Goal: Complete application form

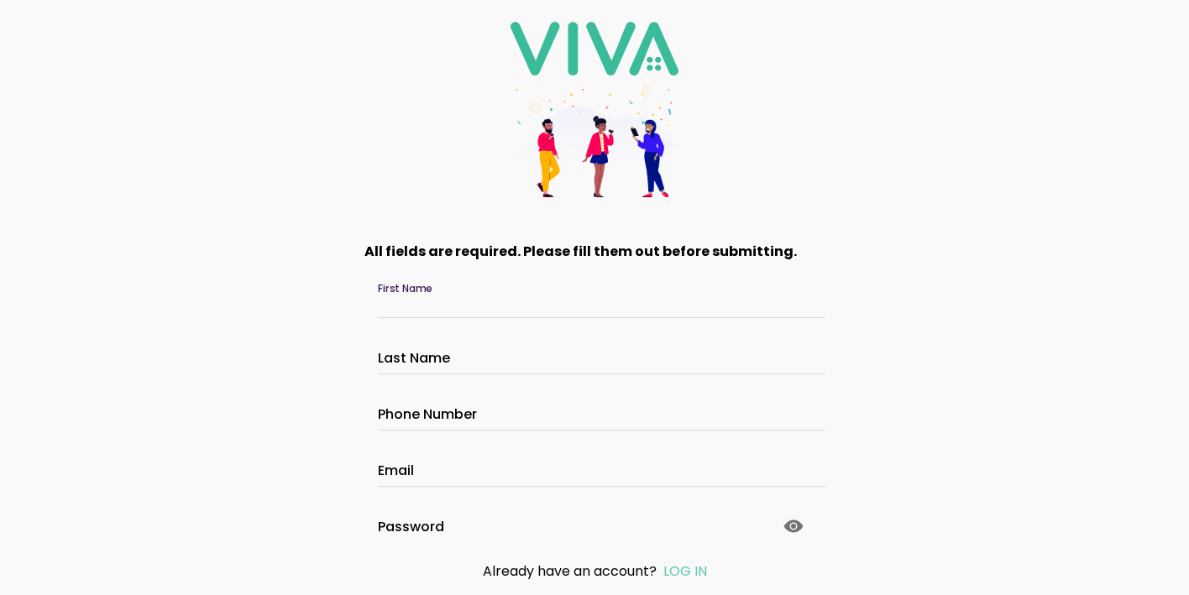
click at [427, 300] on input "First Name" at bounding box center [594, 304] width 433 height 14
type input "*******"
type input "******"
type input "**********"
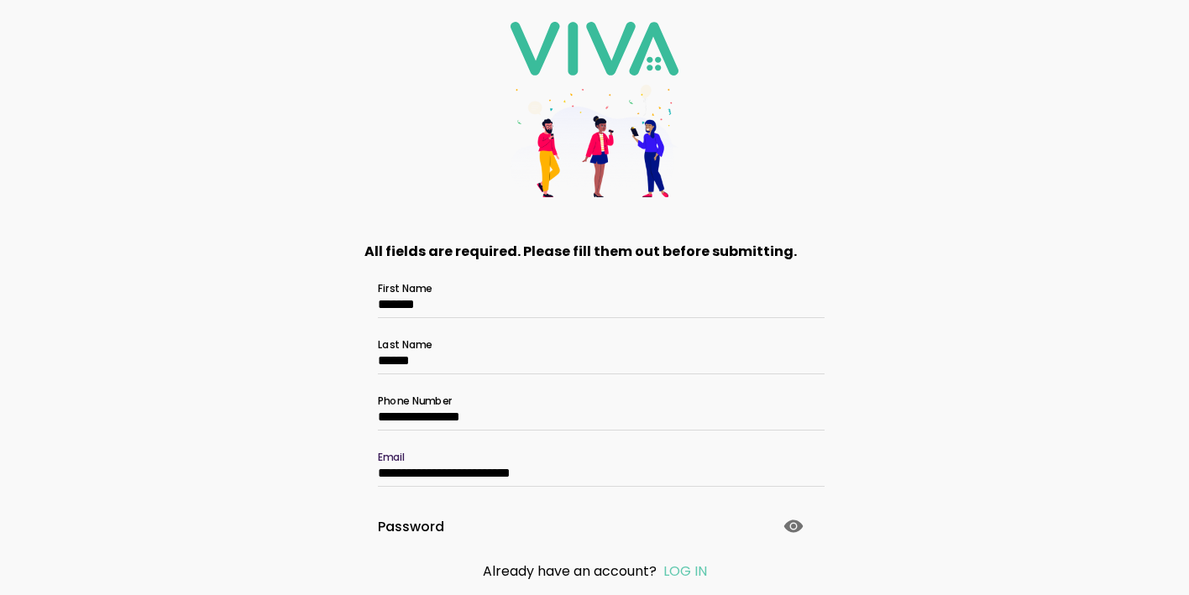
type input "**********"
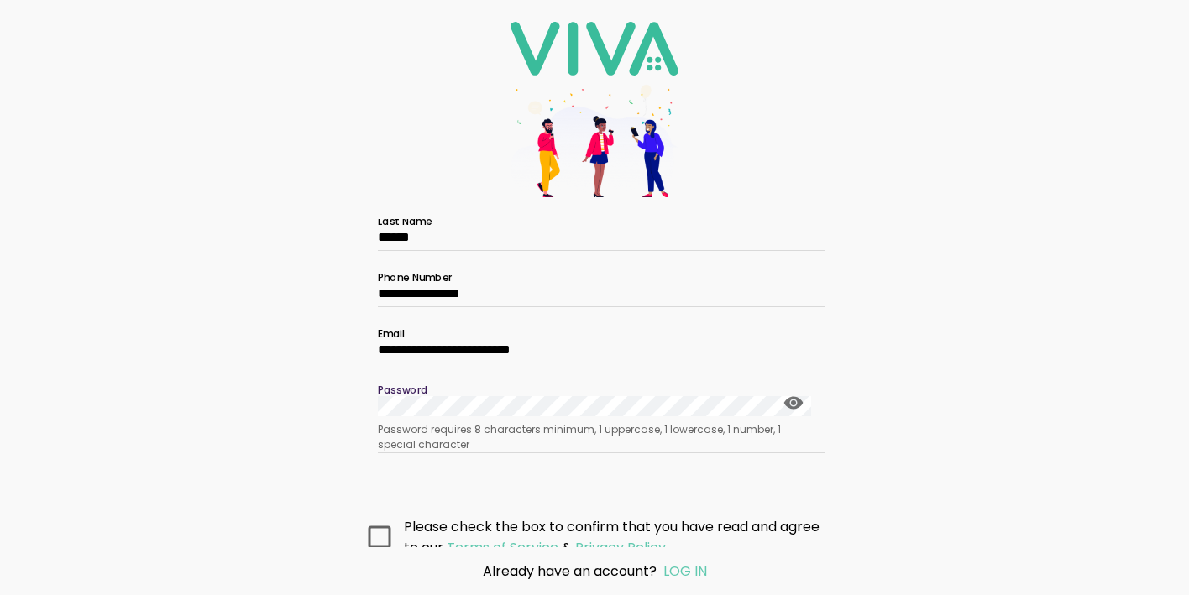
scroll to position [124, 0]
click at [793, 403] on icon at bounding box center [794, 402] width 20 height 20
click at [379, 531] on icon at bounding box center [380, 536] width 23 height 23
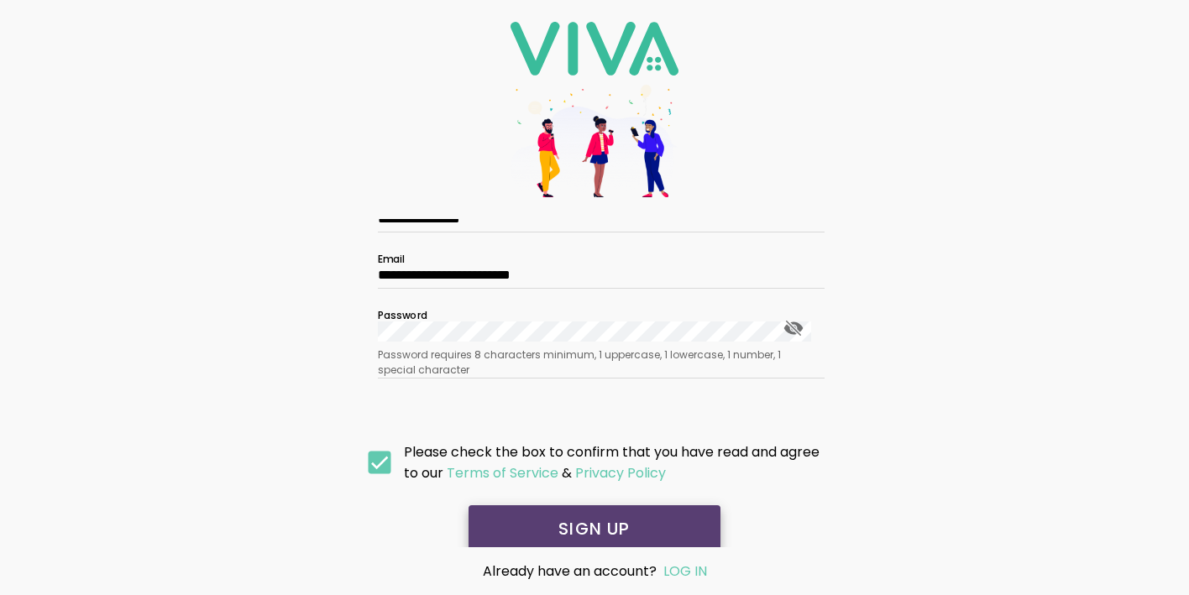
click at [0, 0] on slot "SIGN UP" at bounding box center [0, 0] width 0 height 0
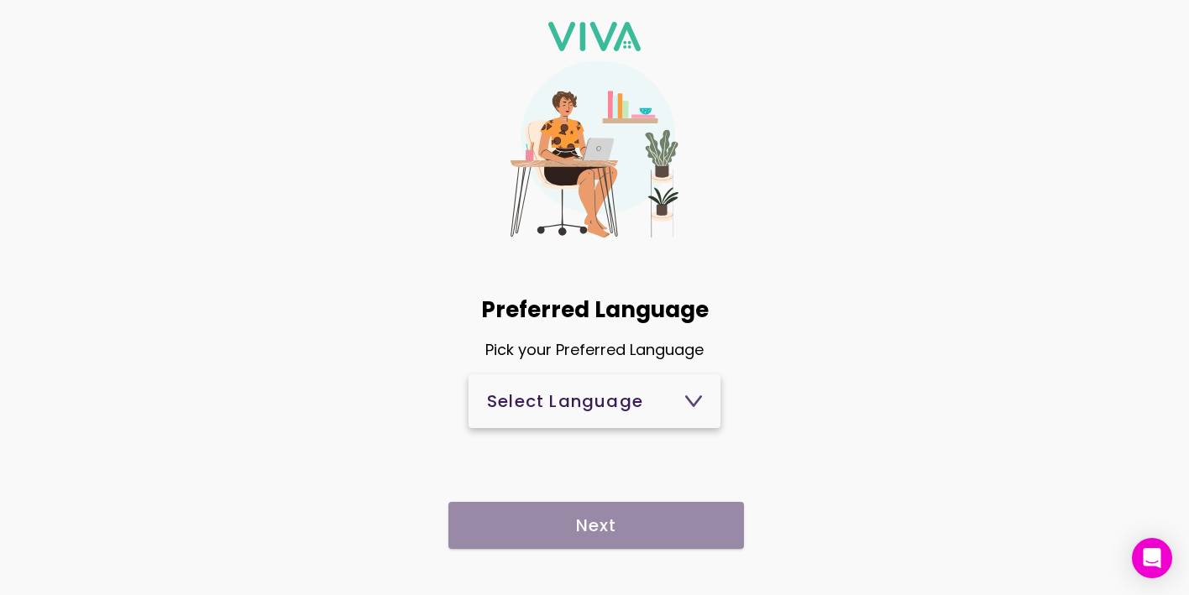
click at [654, 405] on div "Select Language" at bounding box center [594, 401] width 215 height 17
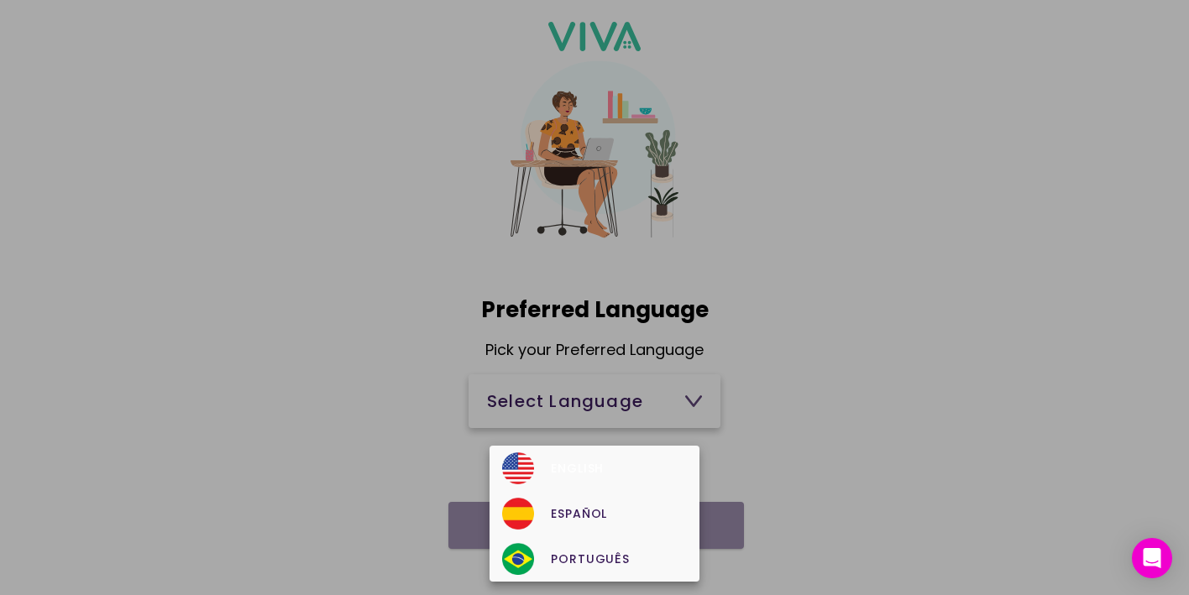
click at [607, 463] on div "English" at bounding box center [594, 469] width 184 height 32
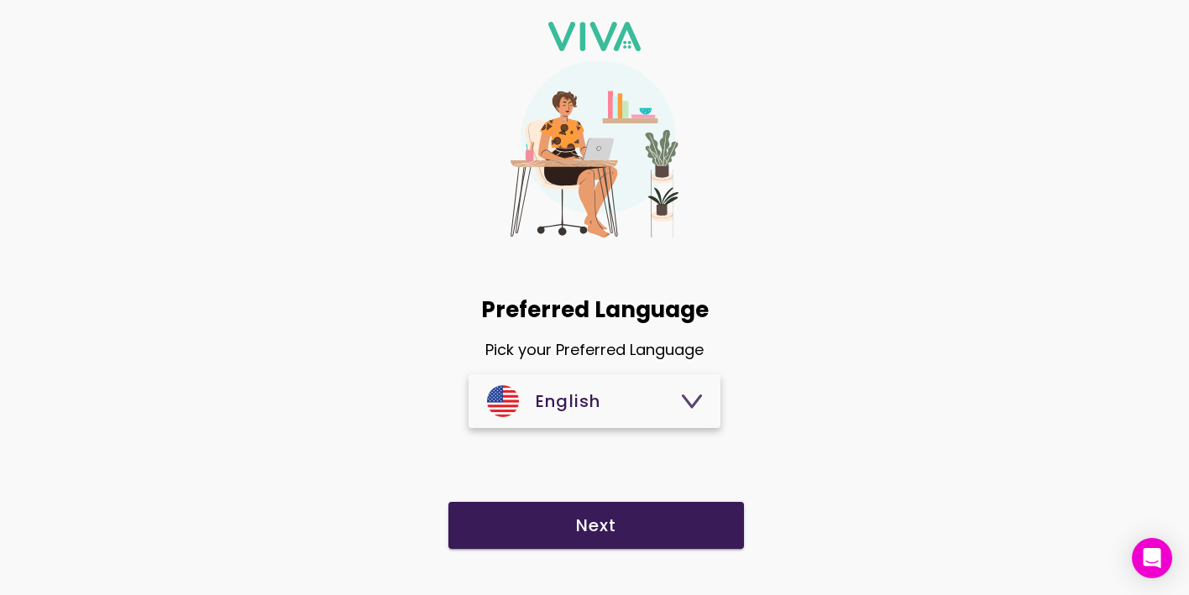
click at [0, 0] on slot "Next" at bounding box center [0, 0] width 0 height 0
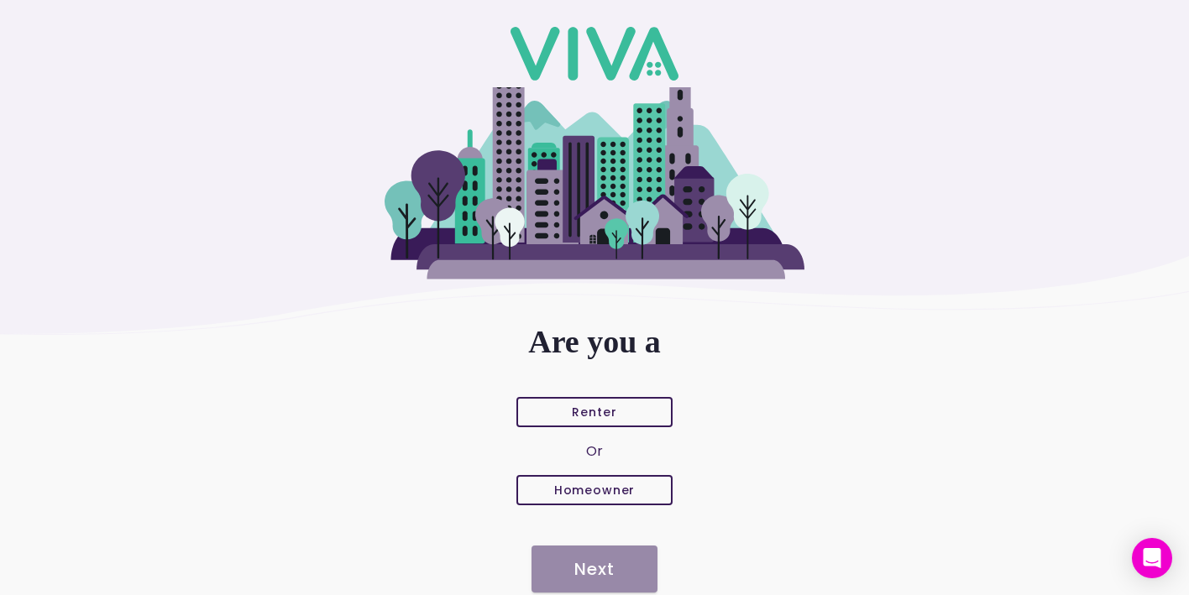
scroll to position [63, 0]
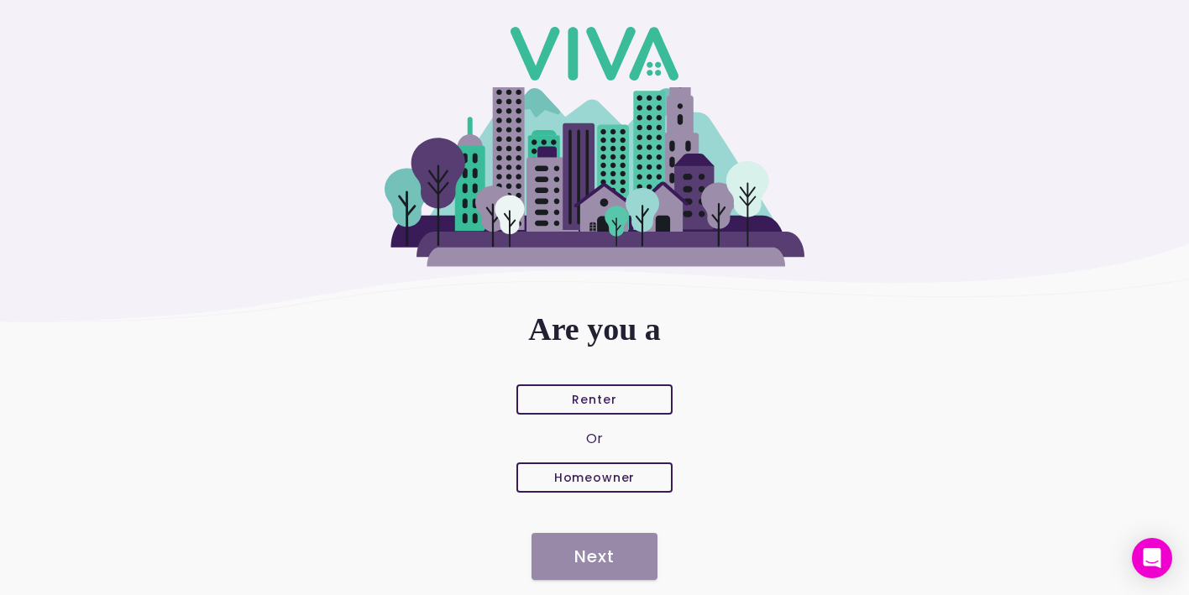
click at [0, 0] on slot "Renter" at bounding box center [0, 0] width 0 height 0
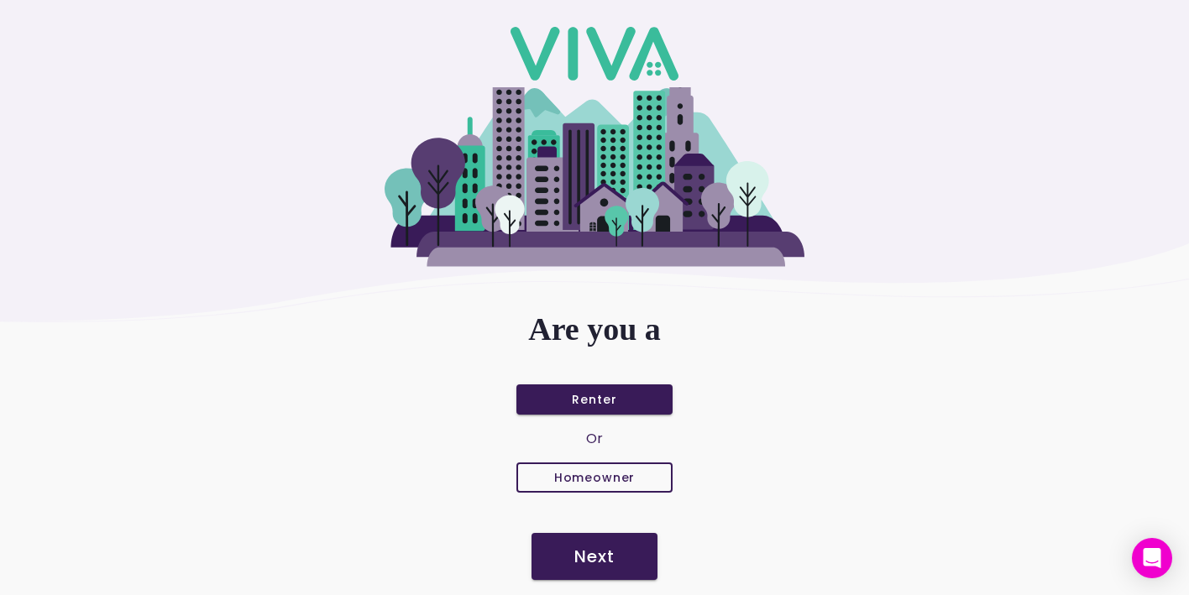
click at [0, 0] on slot "Next" at bounding box center [0, 0] width 0 height 0
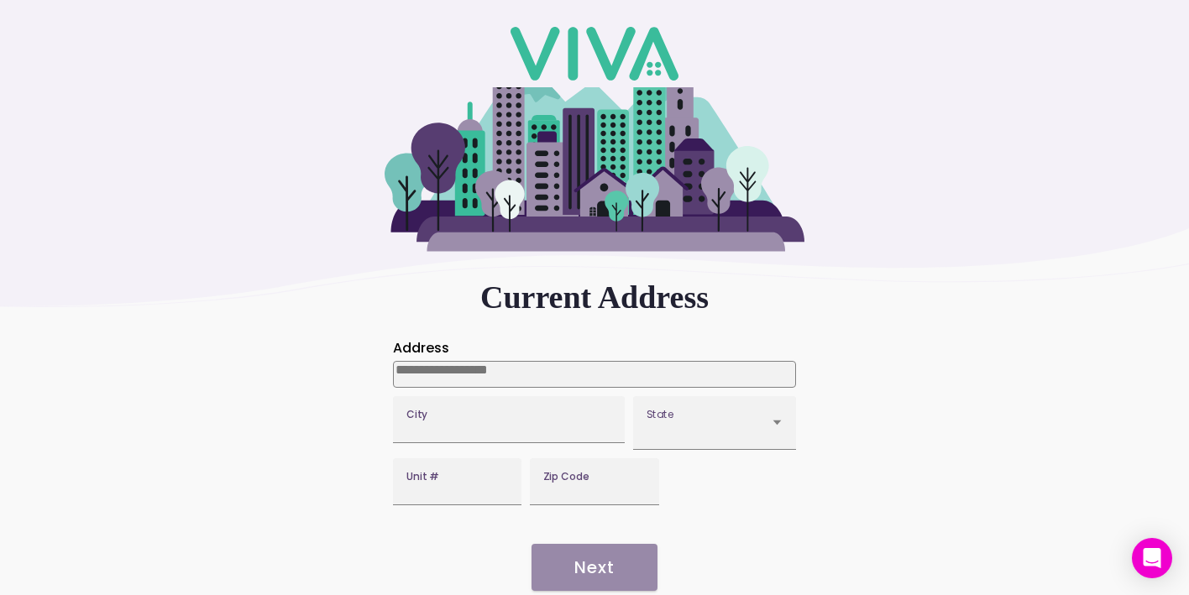
scroll to position [97, 0]
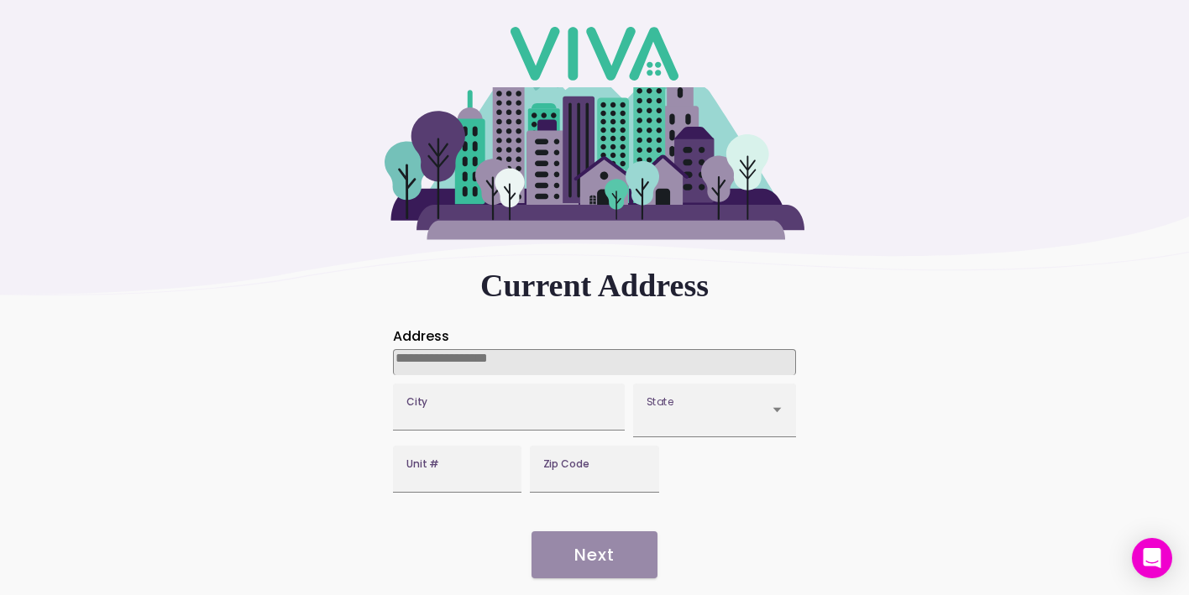
click at [430, 349] on input at bounding box center [594, 362] width 403 height 26
type input "**********"
type input "********"
type input "*****"
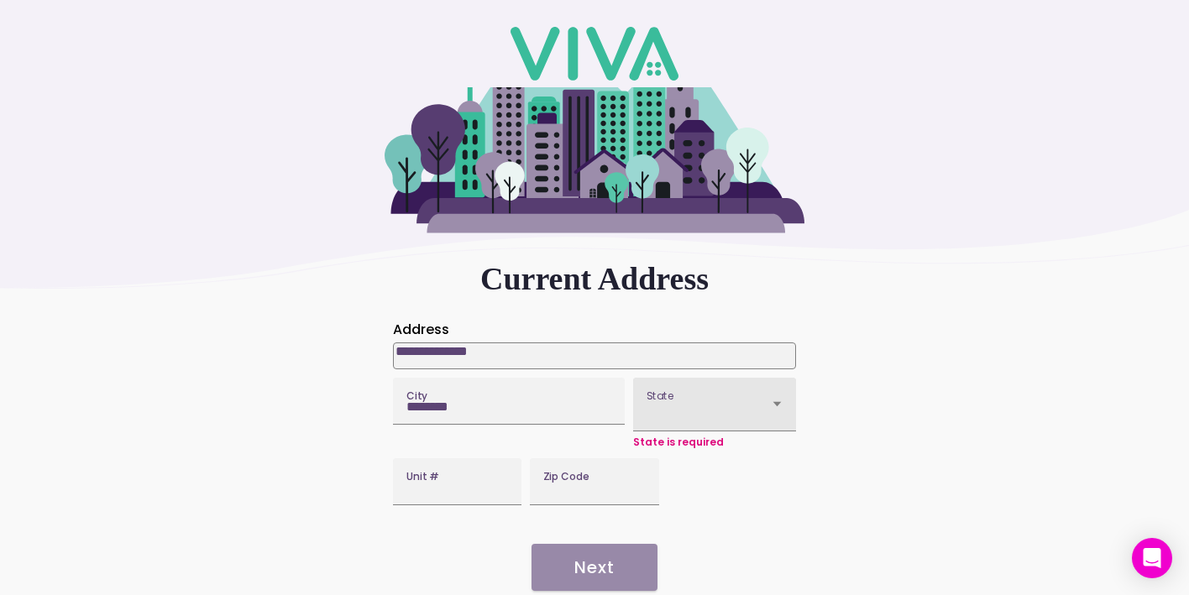
click at [684, 391] on label "State" at bounding box center [714, 405] width 163 height 54
click at [684, 391] on button "State" at bounding box center [714, 404] width 163 height 53
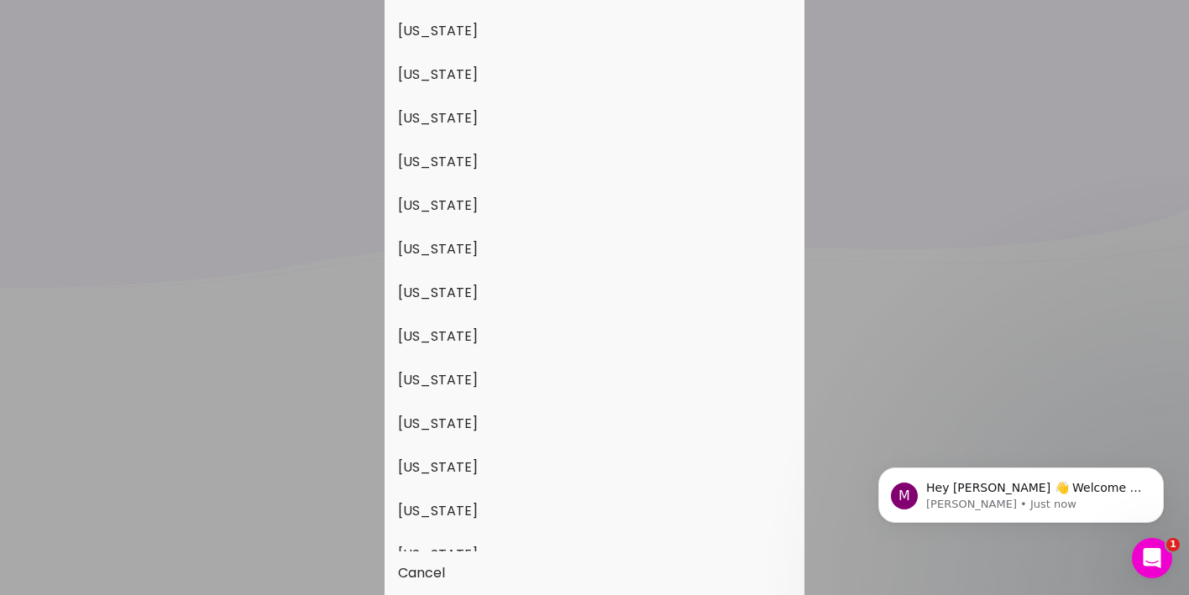
scroll to position [1509, 0]
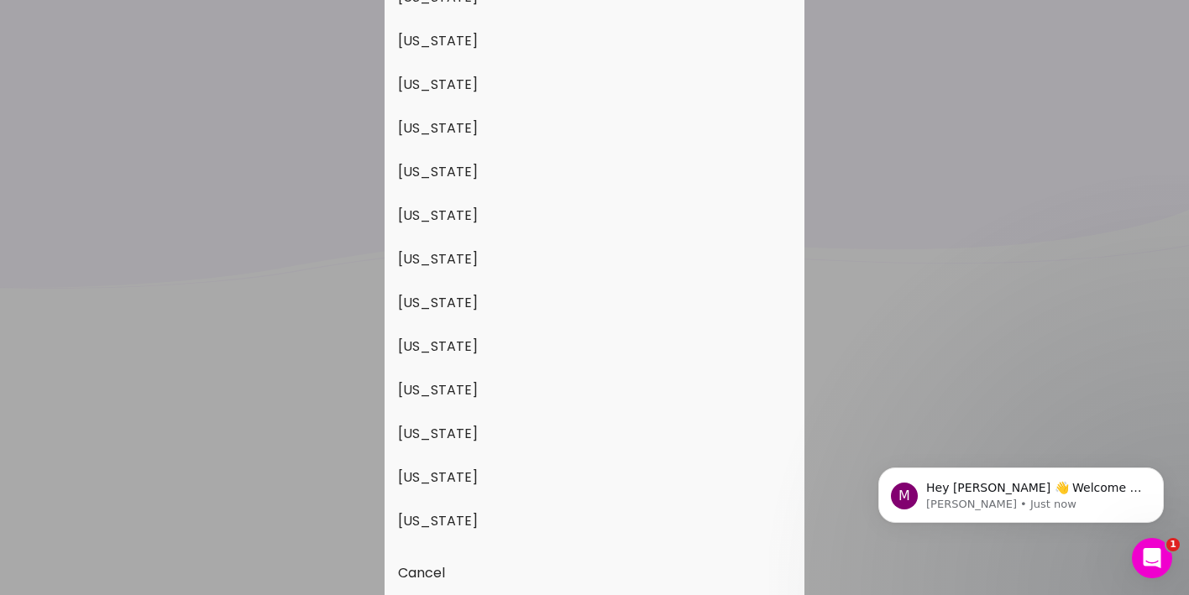
click at [511, 352] on button "[US_STATE]" at bounding box center [595, 347] width 420 height 44
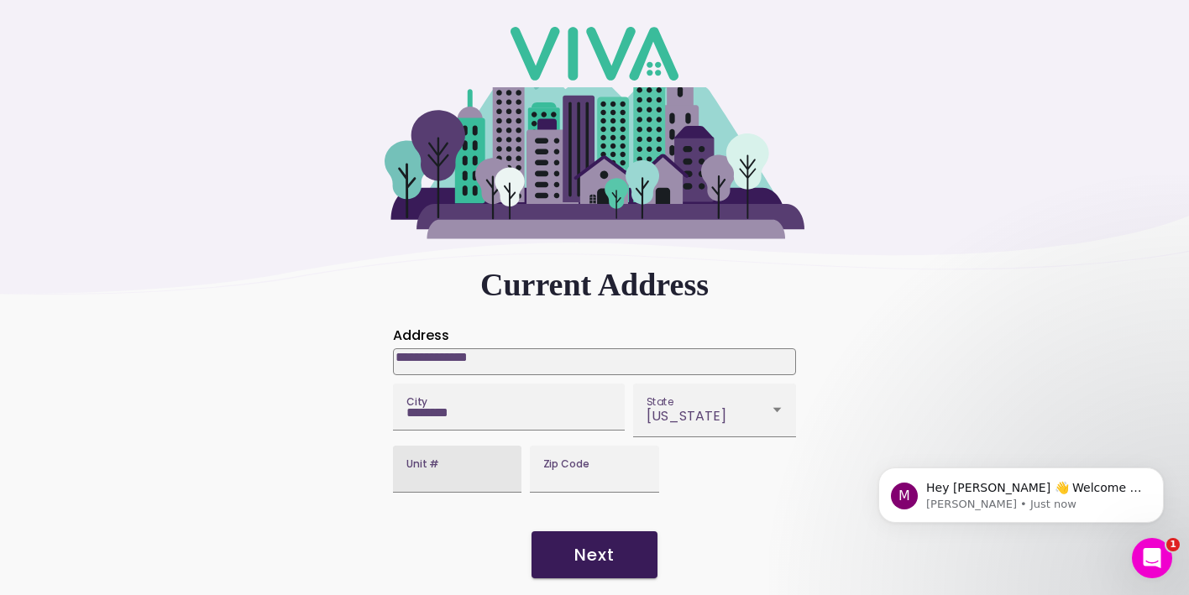
click at [441, 476] on input "Unit #" at bounding box center [458, 475] width 102 height 14
click at [337, 506] on div "**********" at bounding box center [594, 259] width 1189 height 525
click at [618, 550] on span "Next" at bounding box center [594, 555] width 92 height 17
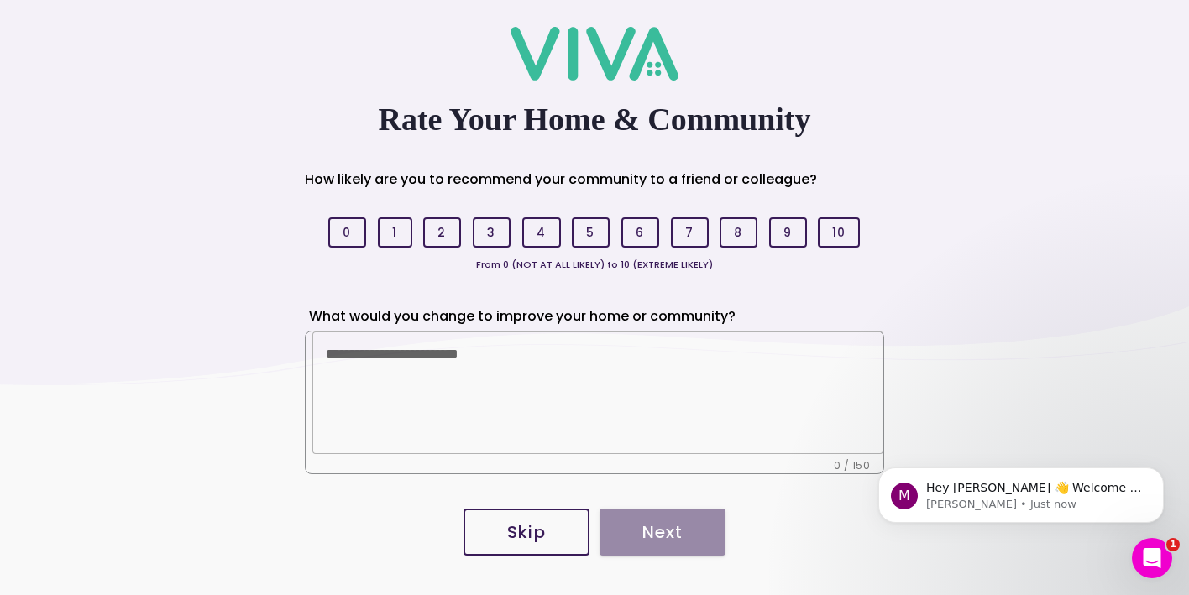
drag, startPoint x: 380, startPoint y: 116, endPoint x: 894, endPoint y: 127, distance: 514.1
click at [0, 0] on slot "Rate Your Home & Community How likely are you to recommend your community to a …" at bounding box center [0, 0] width 0 height 0
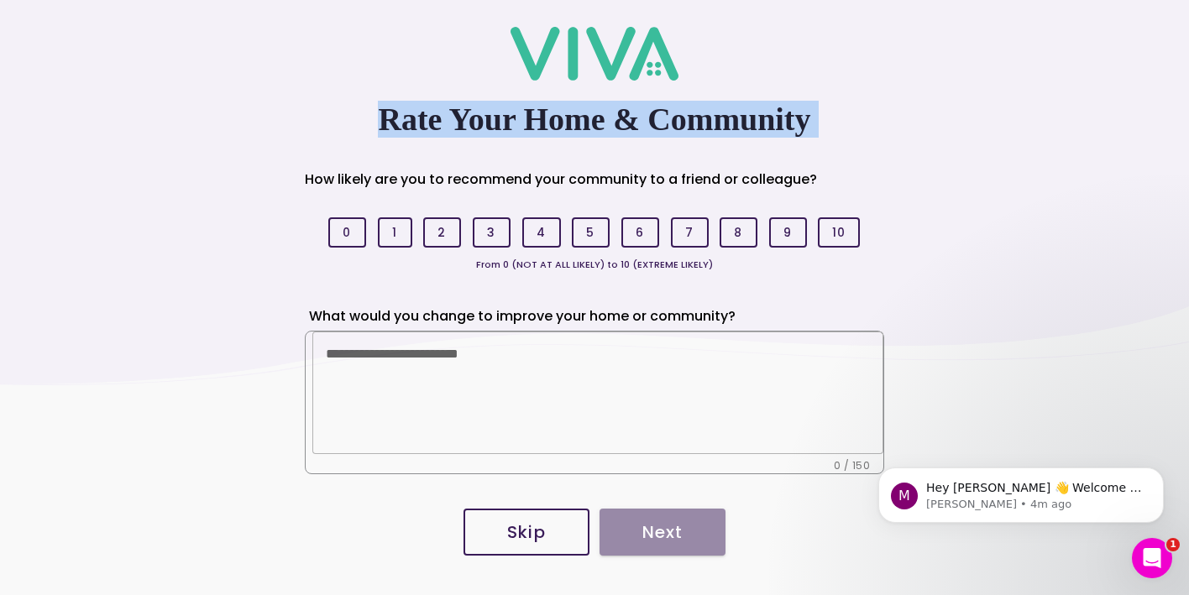
drag, startPoint x: 384, startPoint y: 119, endPoint x: 877, endPoint y: 137, distance: 493.3
click at [877, 137] on div "Rate Your Home & Community How likely are you to recommend your community to a …" at bounding box center [595, 293] width 588 height 412
copy ion-text "Rate Your Home & Community"
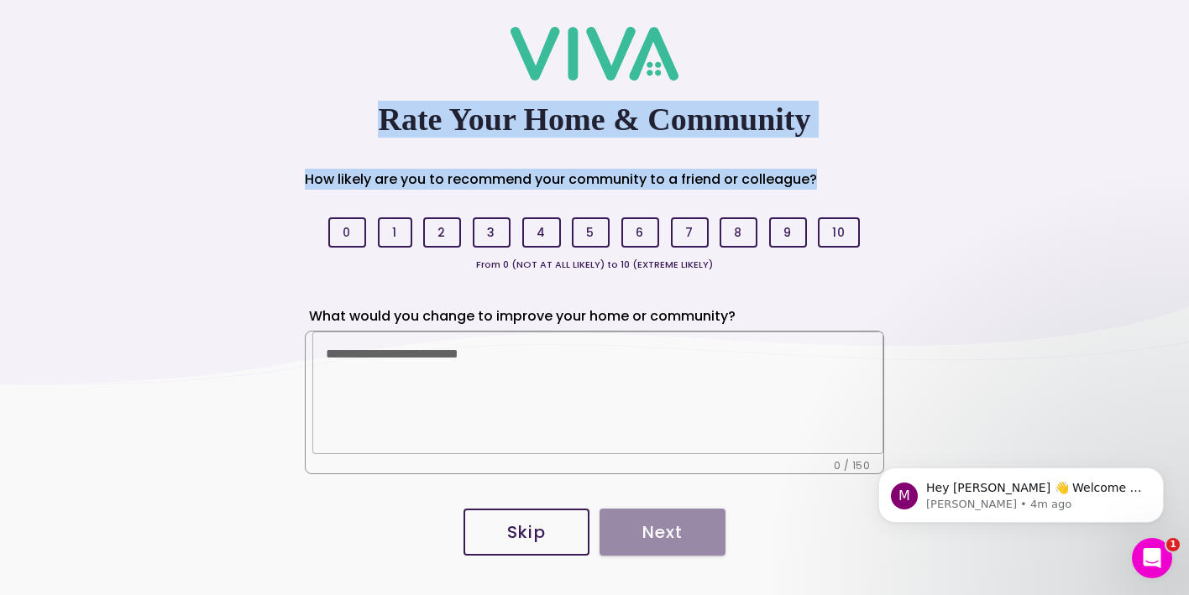
drag, startPoint x: 834, startPoint y: 179, endPoint x: 230, endPoint y: 183, distance: 603.9
click at [0, 0] on slot "Rate Your Home & Community How likely are you to recommend your community to a …" at bounding box center [0, 0] width 0 height 0
click at [378, 154] on div "Rate Your Home & Community How likely are you to recommend your community to a …" at bounding box center [595, 293] width 588 height 412
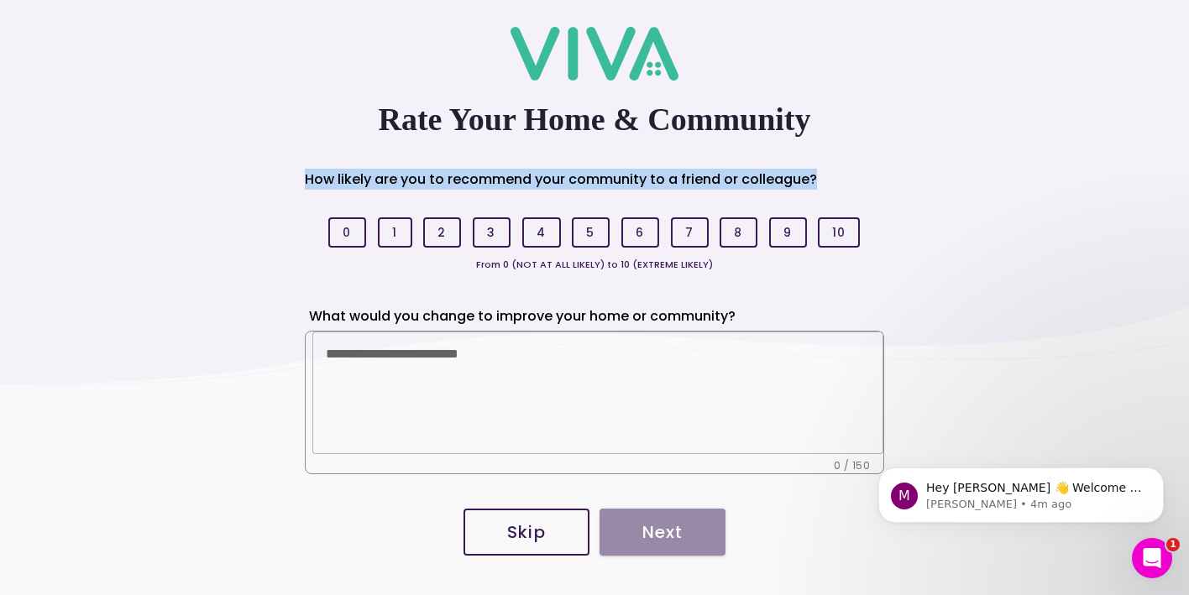
drag, startPoint x: 839, startPoint y: 180, endPoint x: 307, endPoint y: 180, distance: 531.7
click at [307, 180] on ion-row "How likely are you to recommend your community to a friend or colleague?" at bounding box center [595, 189] width 580 height 41
copy ion-text "How likely are you to recommend your community to a friend or colleague?"
click at [0, 0] on slot "Skip" at bounding box center [0, 0] width 0 height 0
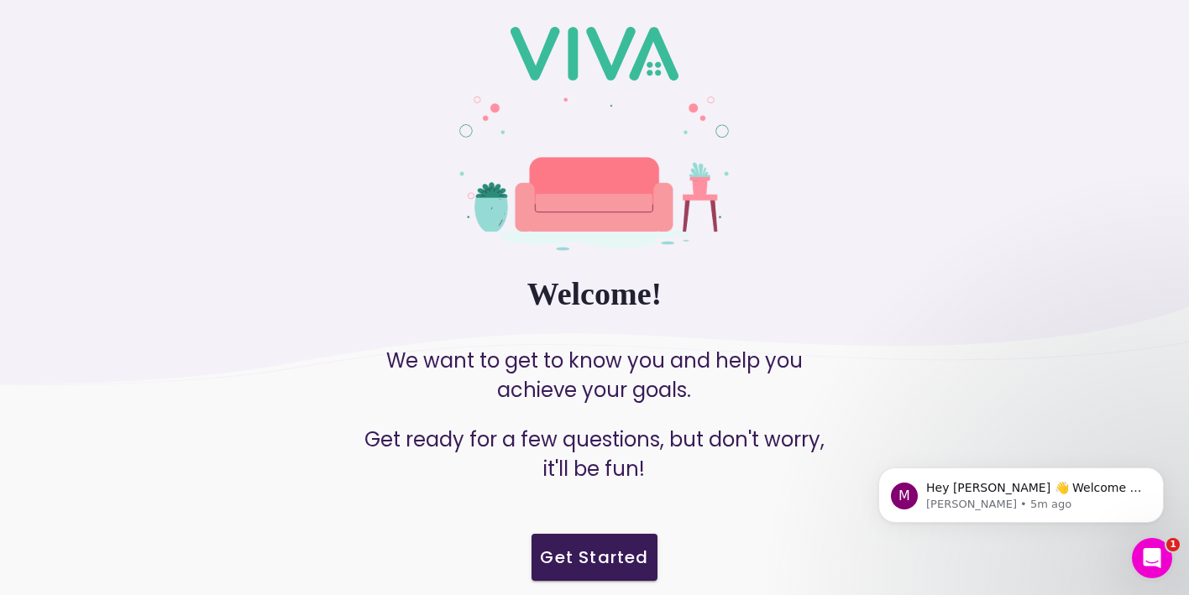
click at [0, 0] on slot "Get Started" at bounding box center [0, 0] width 0 height 0
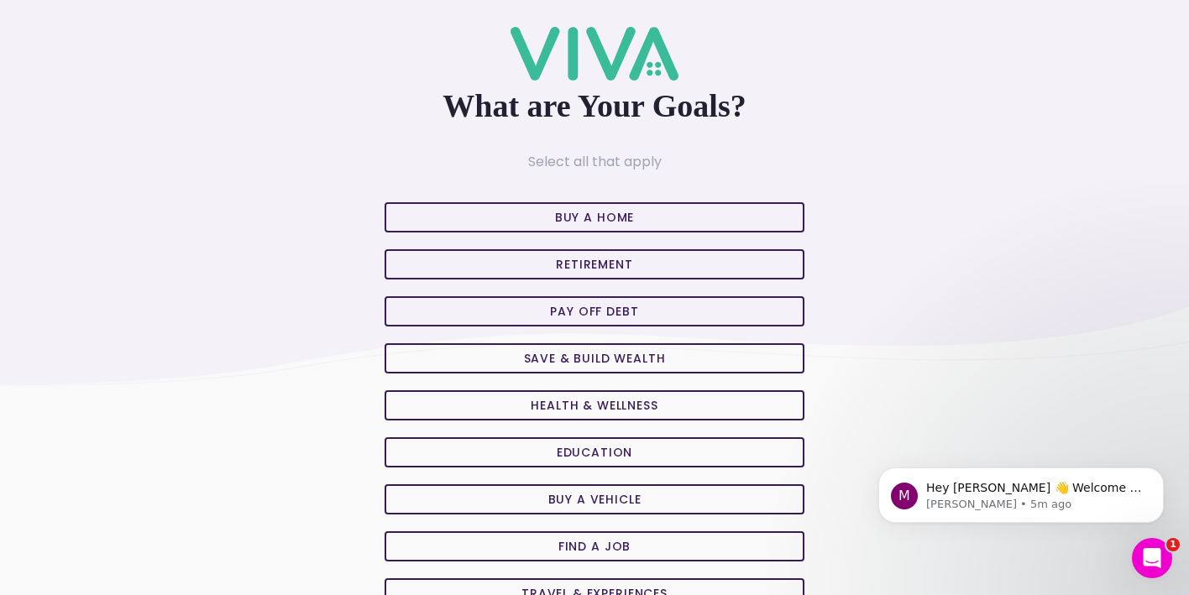
scroll to position [156, 0]
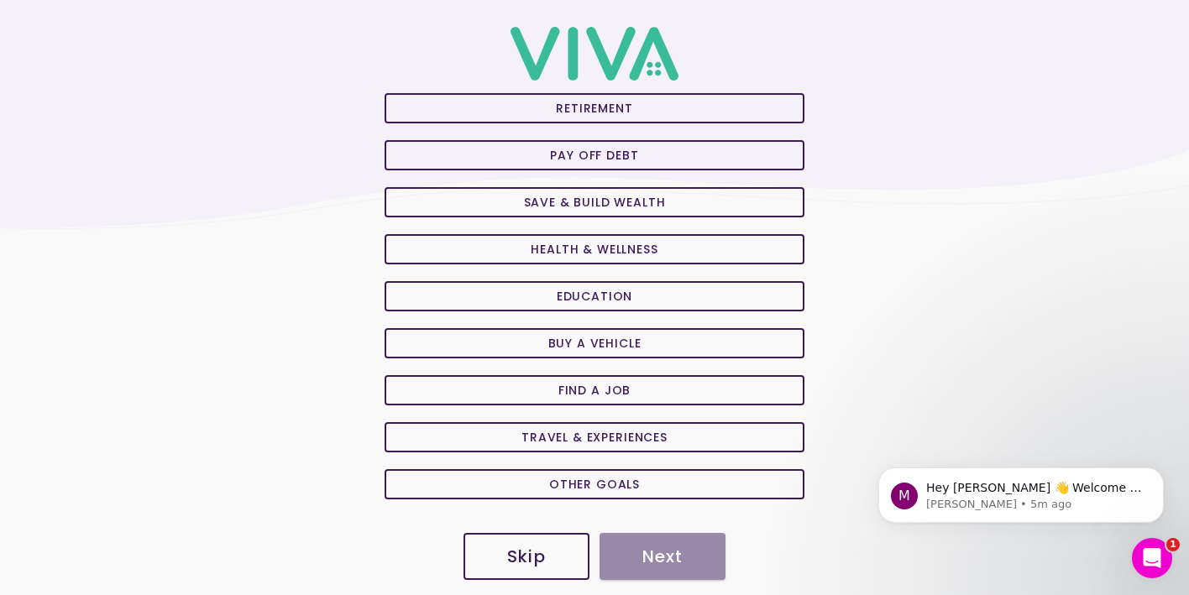
click at [542, 107] on span "Retirement" at bounding box center [594, 108] width 391 height 12
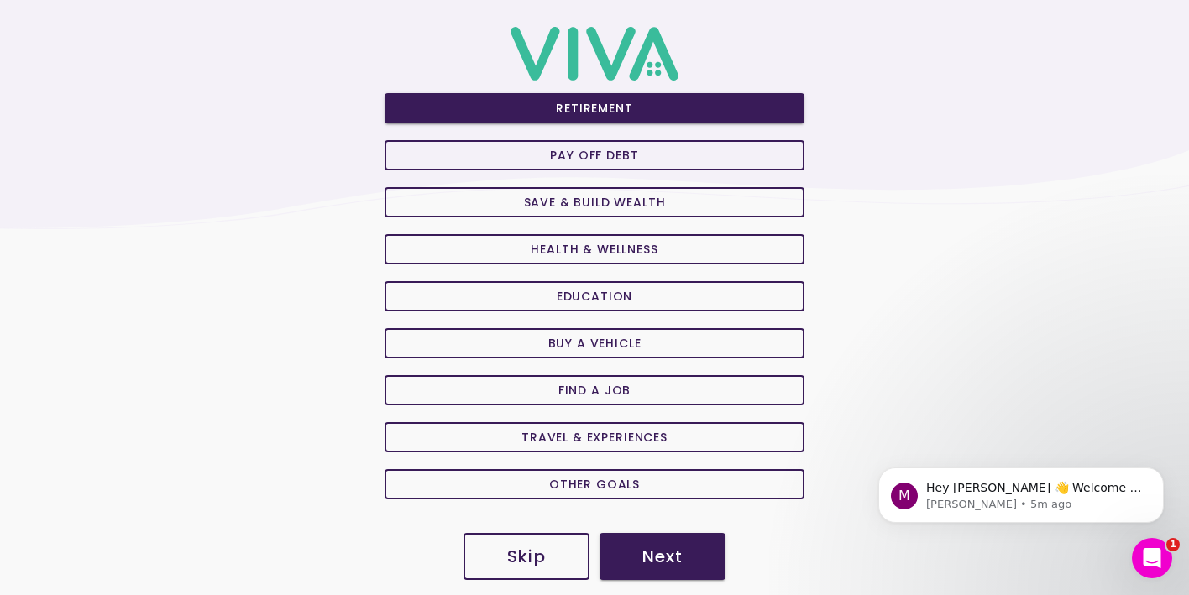
scroll to position [0, 0]
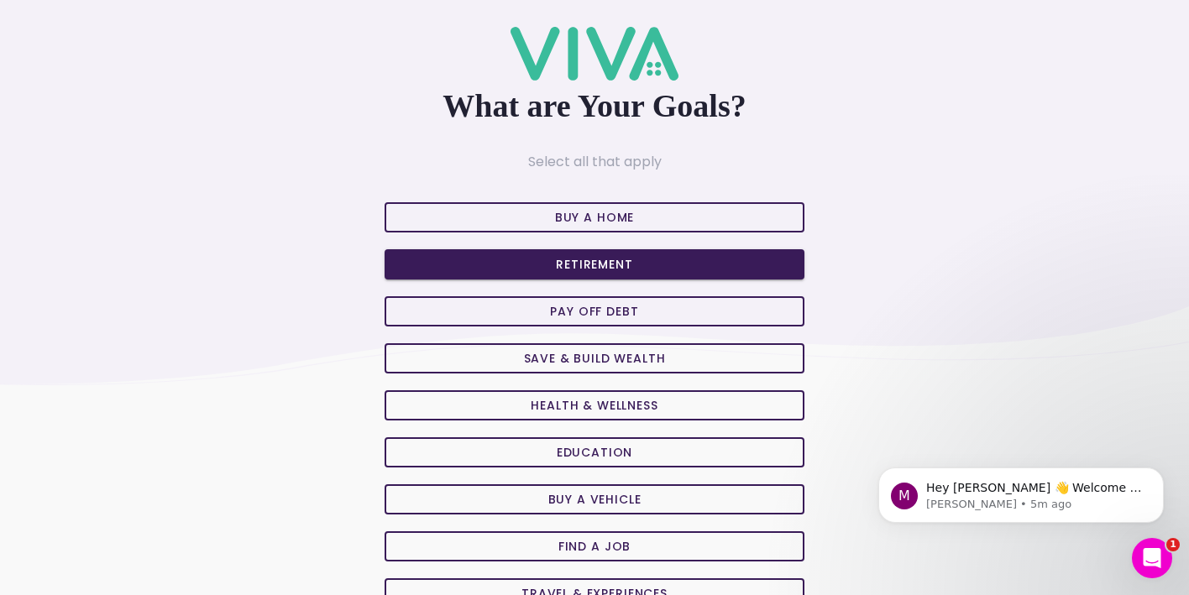
click at [522, 204] on button "Buy A Home" at bounding box center [595, 217] width 420 height 30
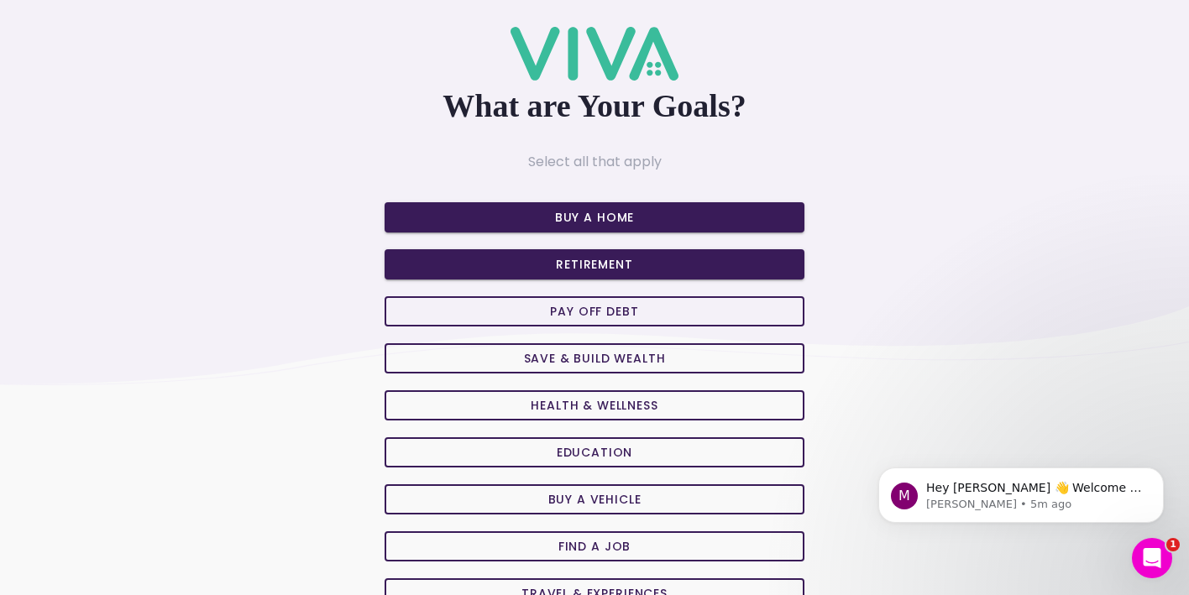
click at [515, 317] on button "Pay off Debt" at bounding box center [595, 311] width 420 height 30
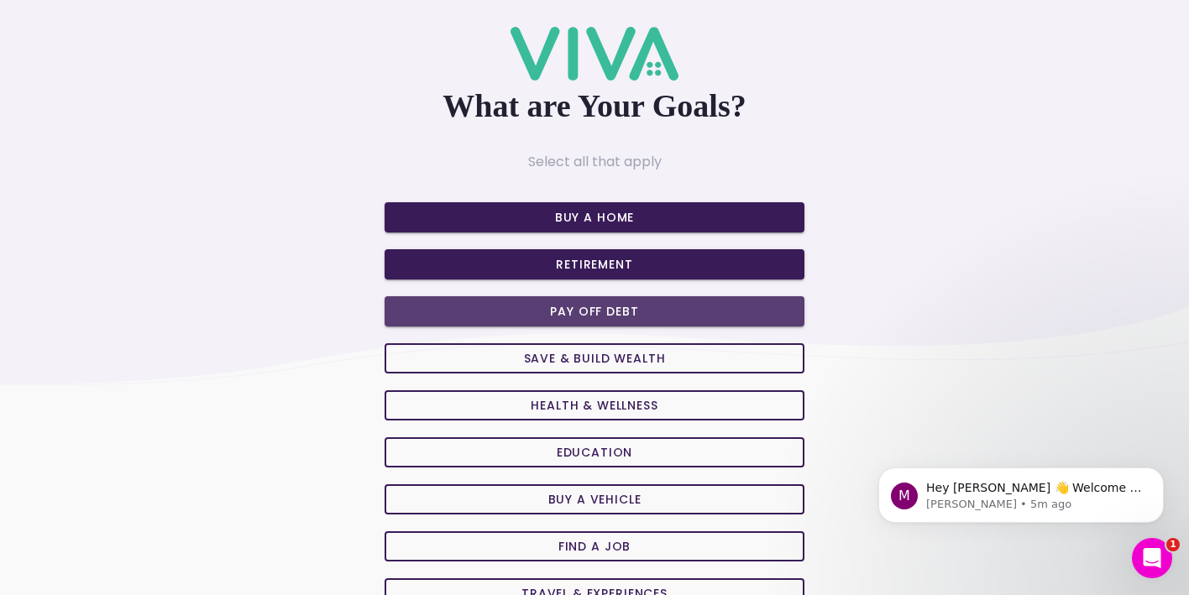
click at [511, 360] on span "Save & Build Wealth" at bounding box center [594, 359] width 391 height 12
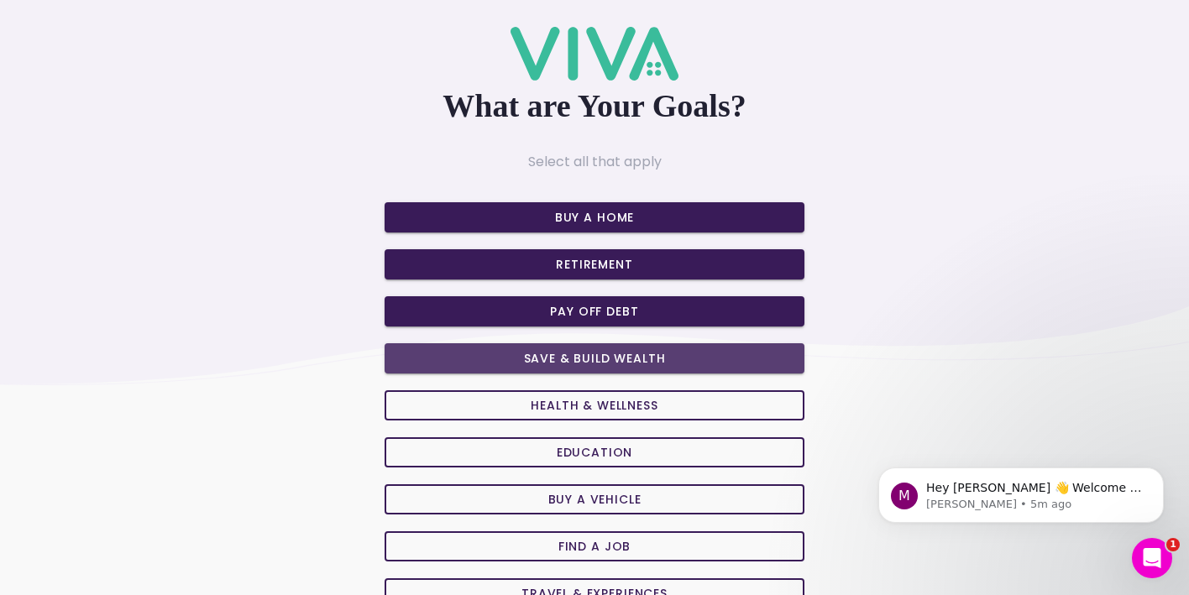
click at [511, 402] on span "Health & Wellness" at bounding box center [594, 406] width 391 height 12
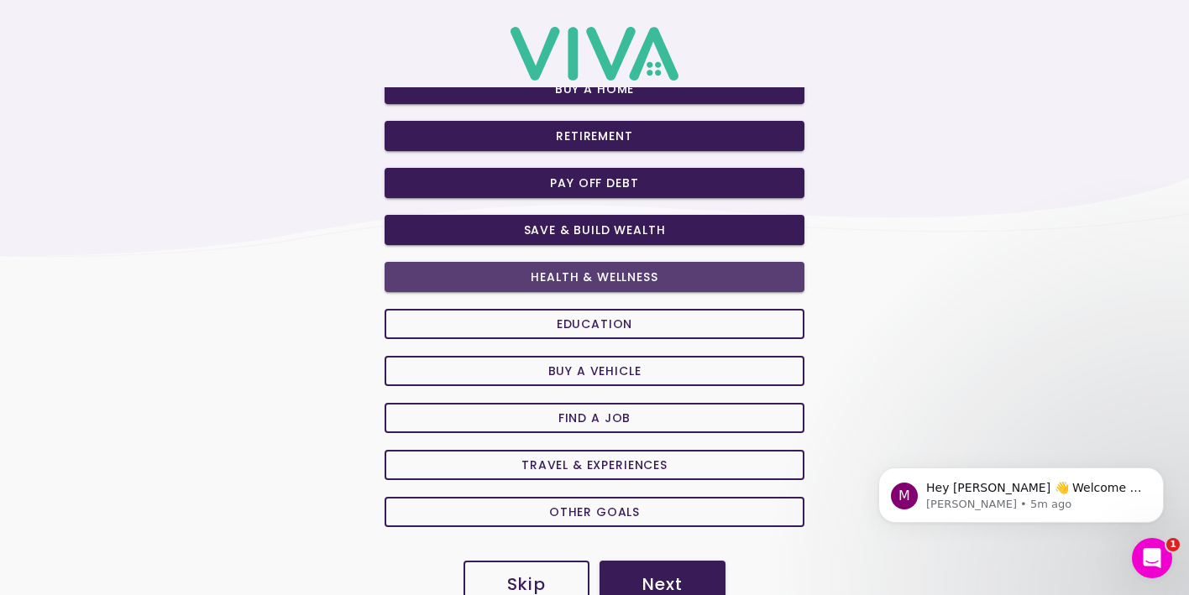
scroll to position [129, 0]
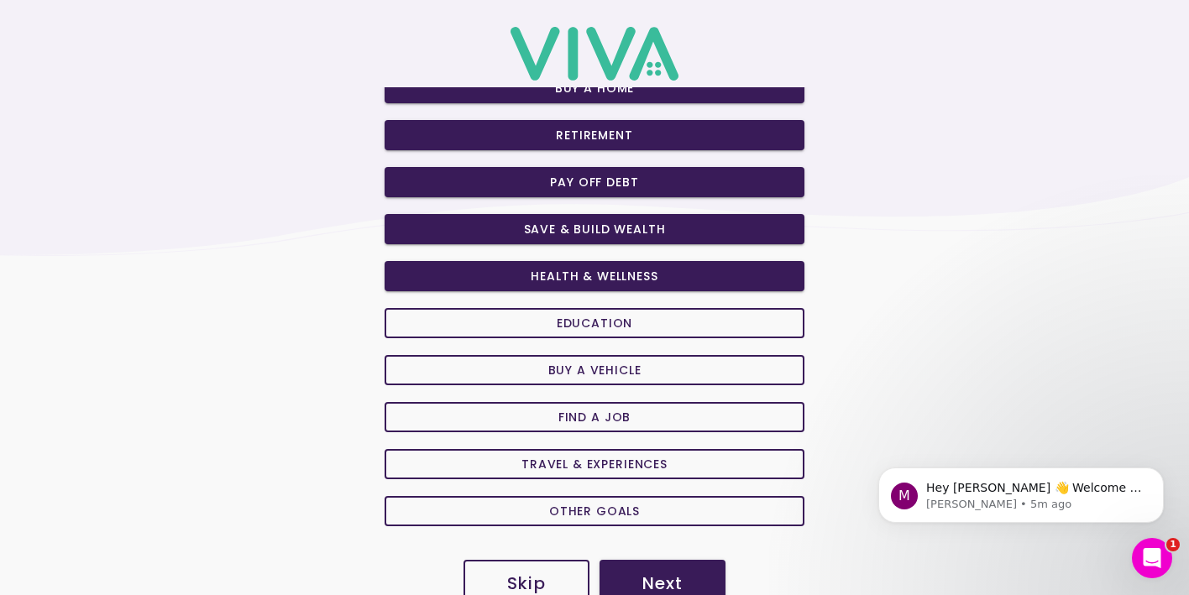
click at [522, 311] on button "Education" at bounding box center [595, 323] width 420 height 30
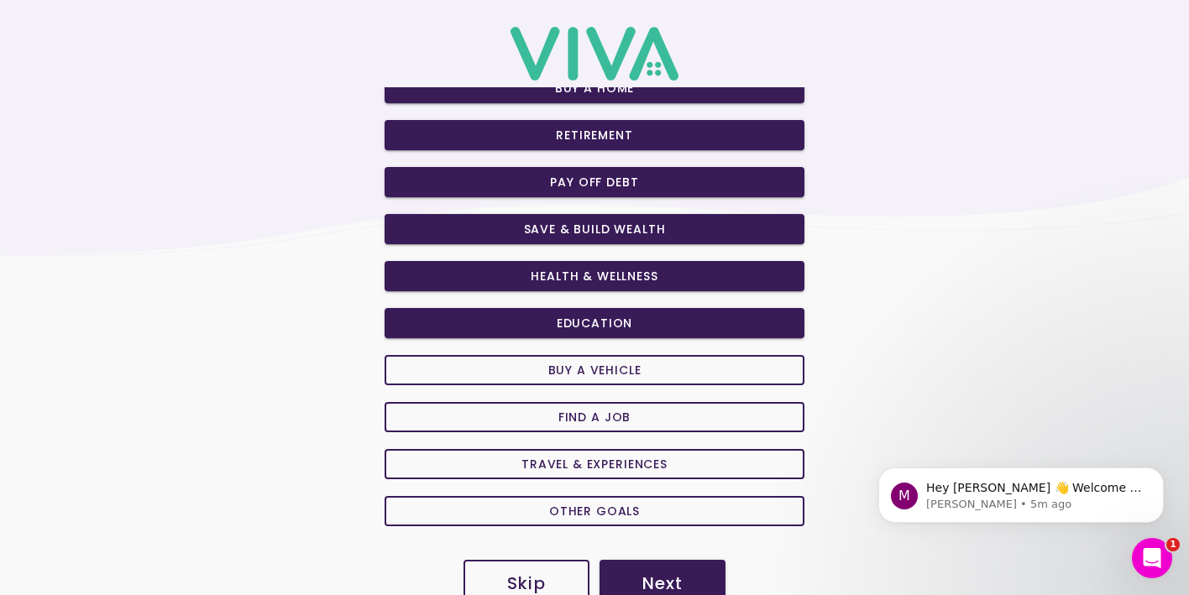
click at [523, 360] on button "Buy a Vehicle" at bounding box center [595, 370] width 420 height 30
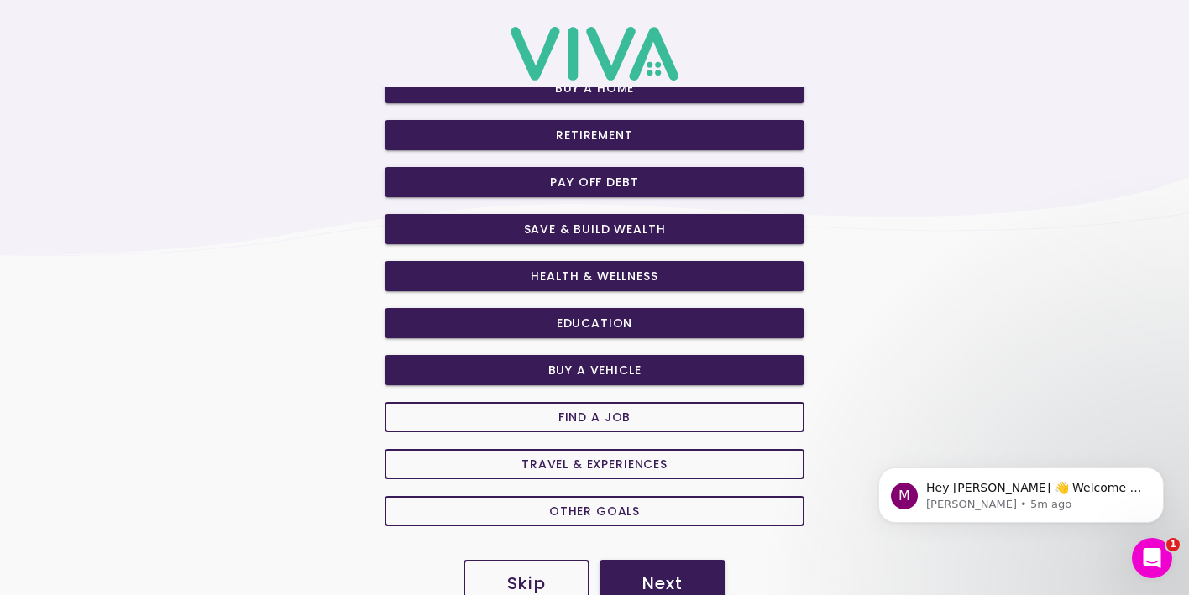
click at [522, 419] on span "Find a Job" at bounding box center [594, 418] width 391 height 12
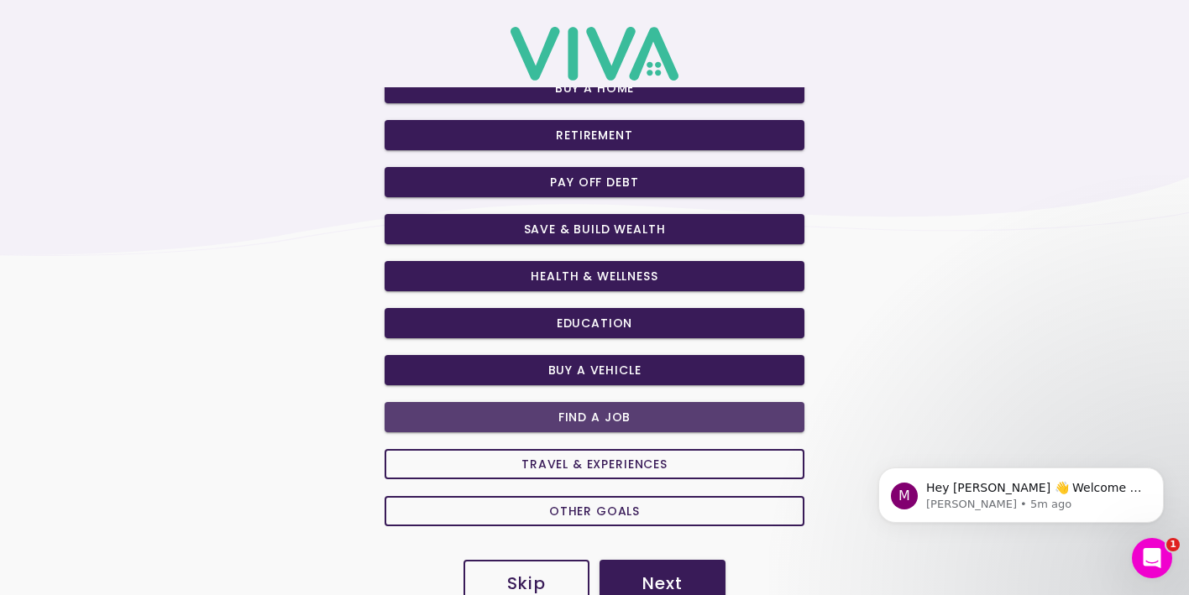
click at [521, 466] on span "Travel & Experiences" at bounding box center [594, 465] width 391 height 12
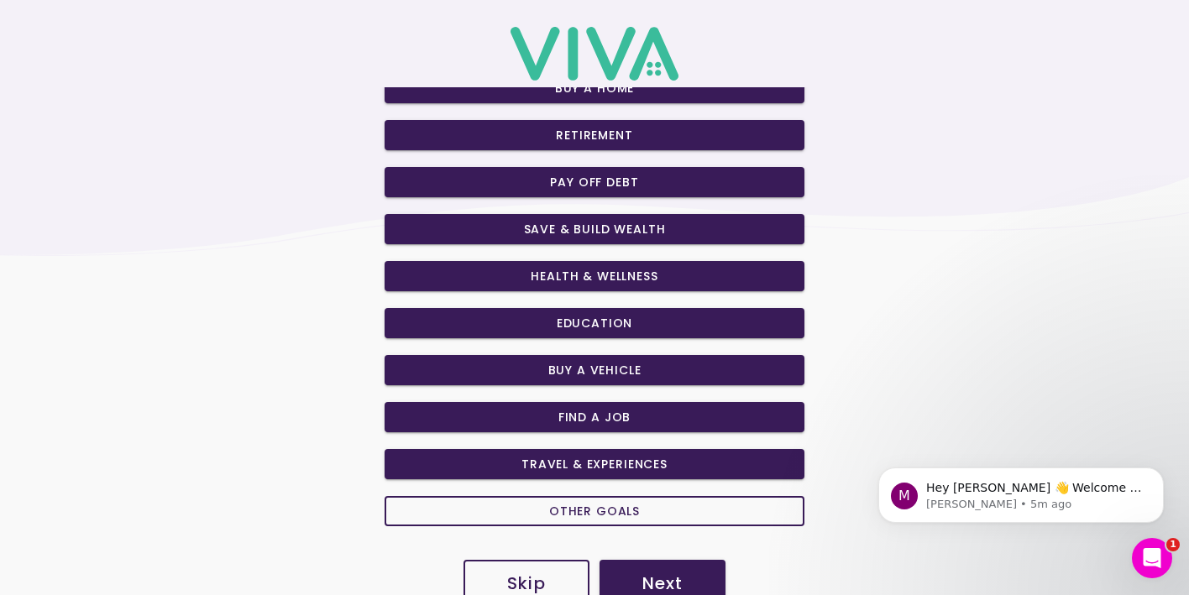
click at [521, 507] on span "Other Goals" at bounding box center [594, 512] width 391 height 12
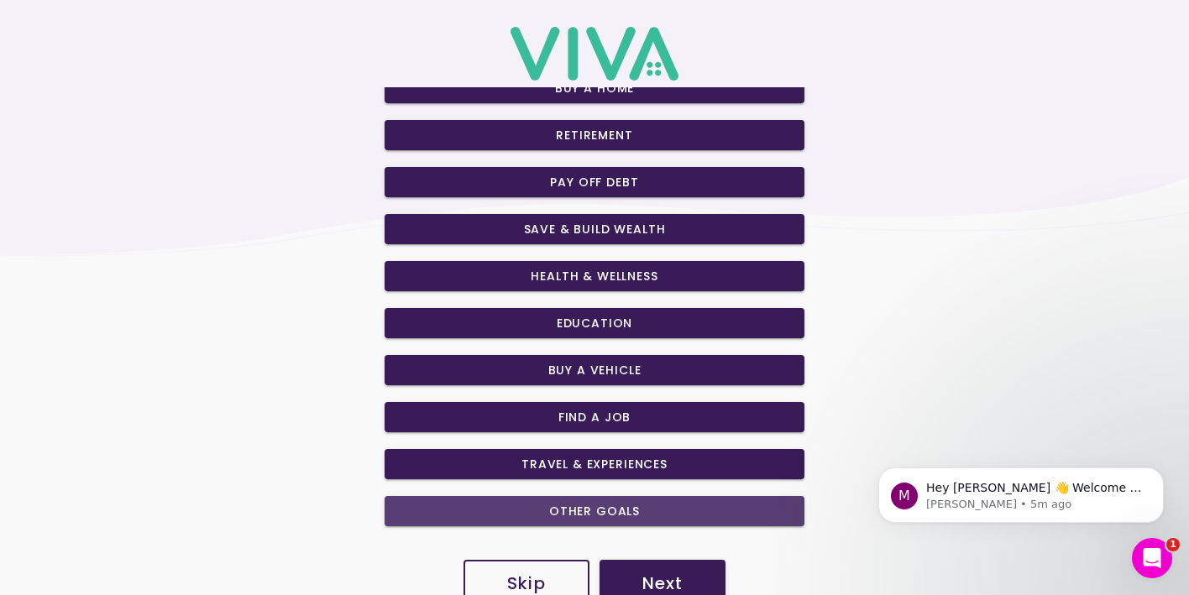
scroll to position [156, 0]
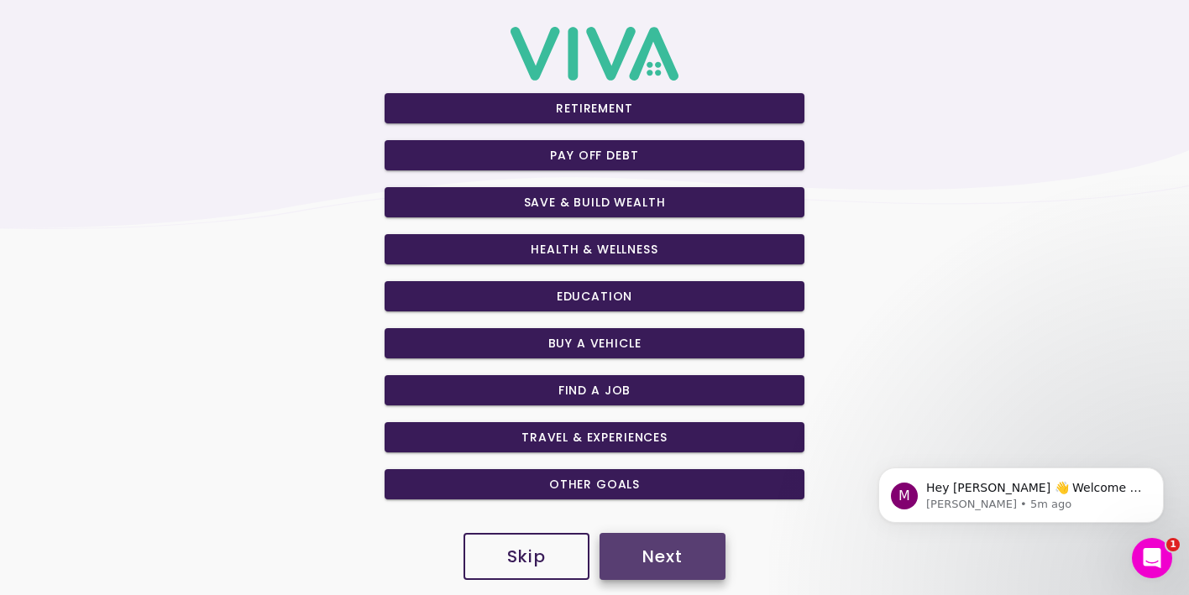
click at [0, 0] on slot "Next" at bounding box center [0, 0] width 0 height 0
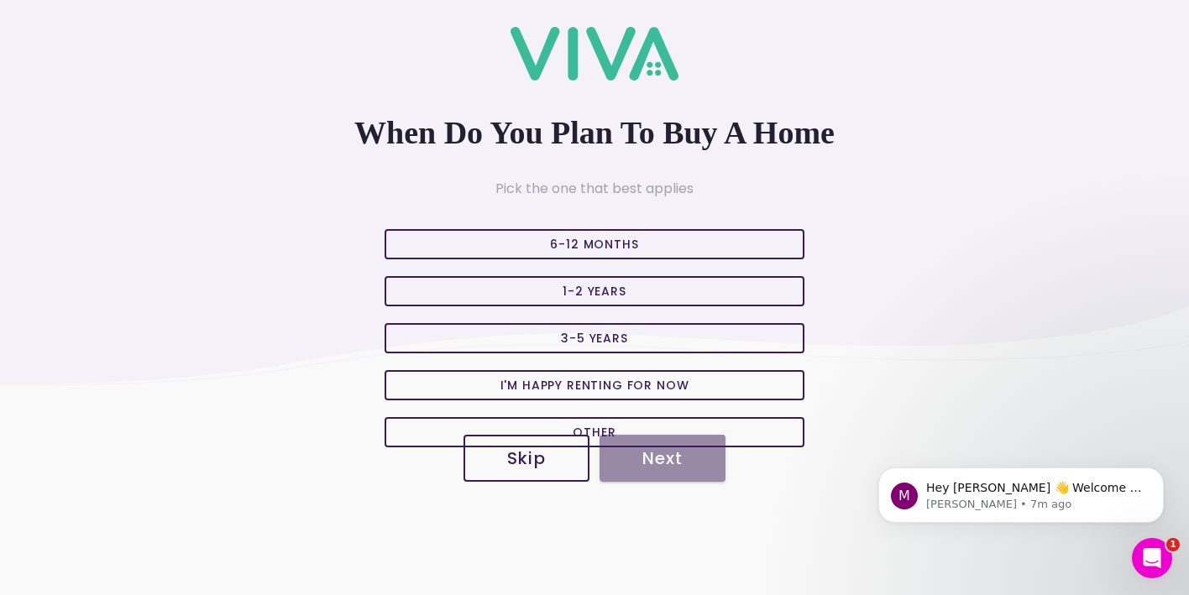
click at [0, 0] on slot "Skip" at bounding box center [0, 0] width 0 height 0
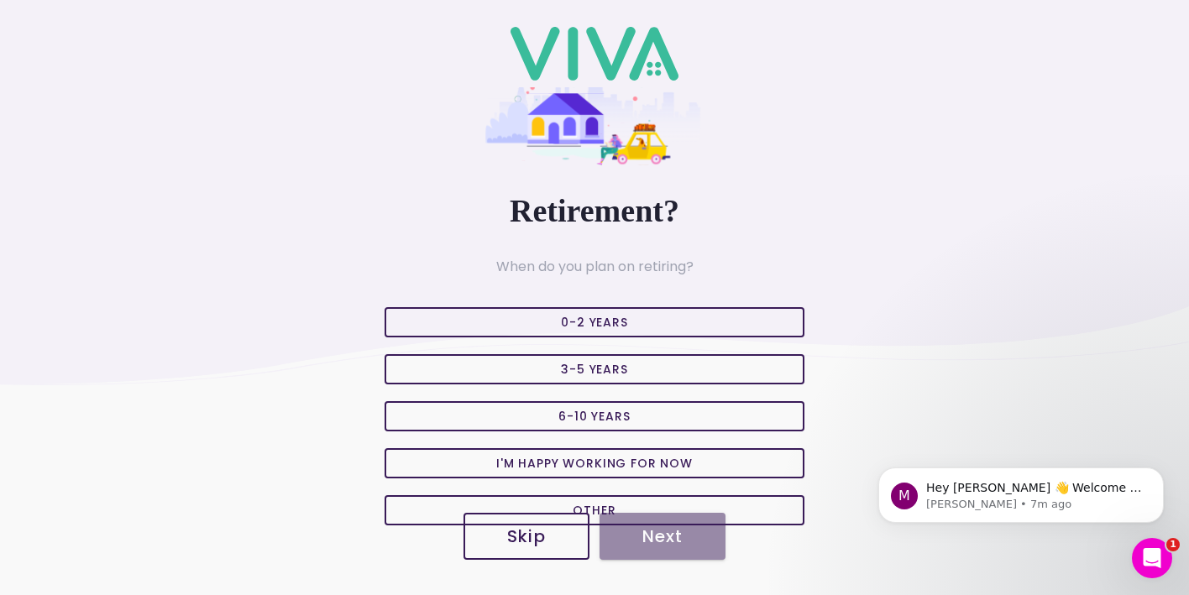
click at [0, 0] on slot "0-2 Years" at bounding box center [0, 0] width 0 height 0
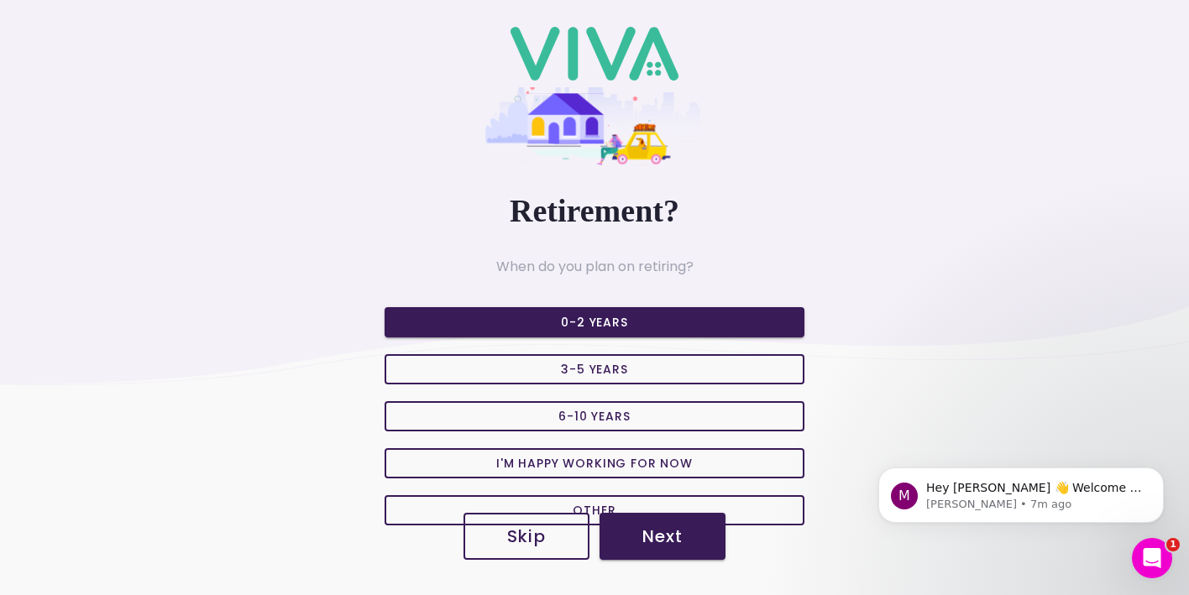
click at [0, 0] on slot "Next" at bounding box center [0, 0] width 0 height 0
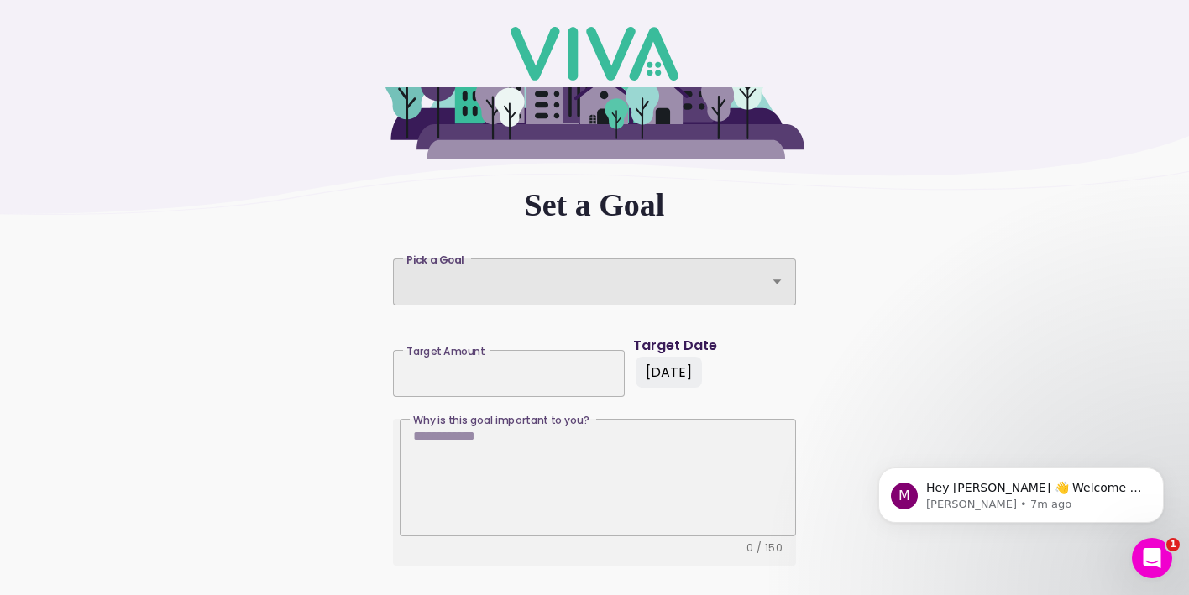
scroll to position [256, 0]
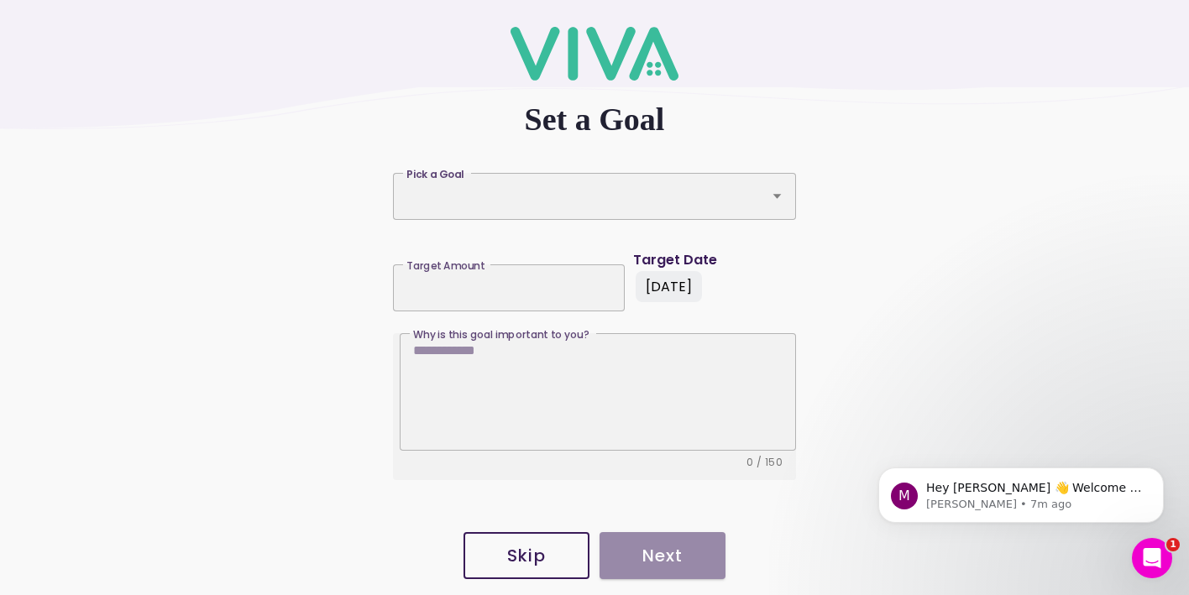
click at [0, 0] on slot "Skip" at bounding box center [0, 0] width 0 height 0
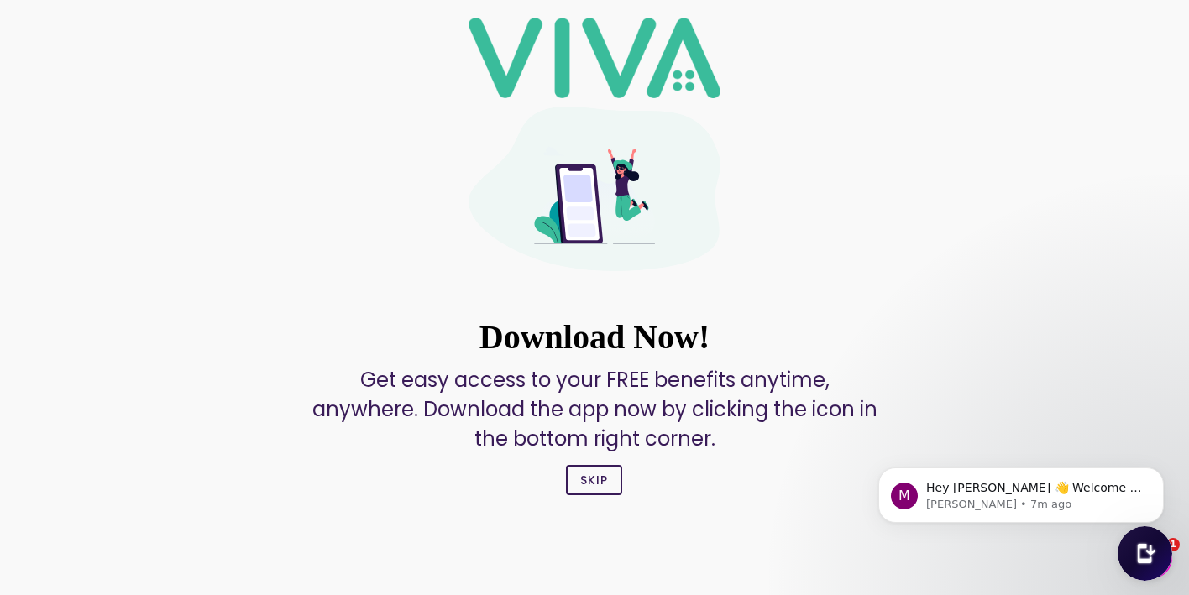
click at [0, 0] on slot "Skip" at bounding box center [0, 0] width 0 height 0
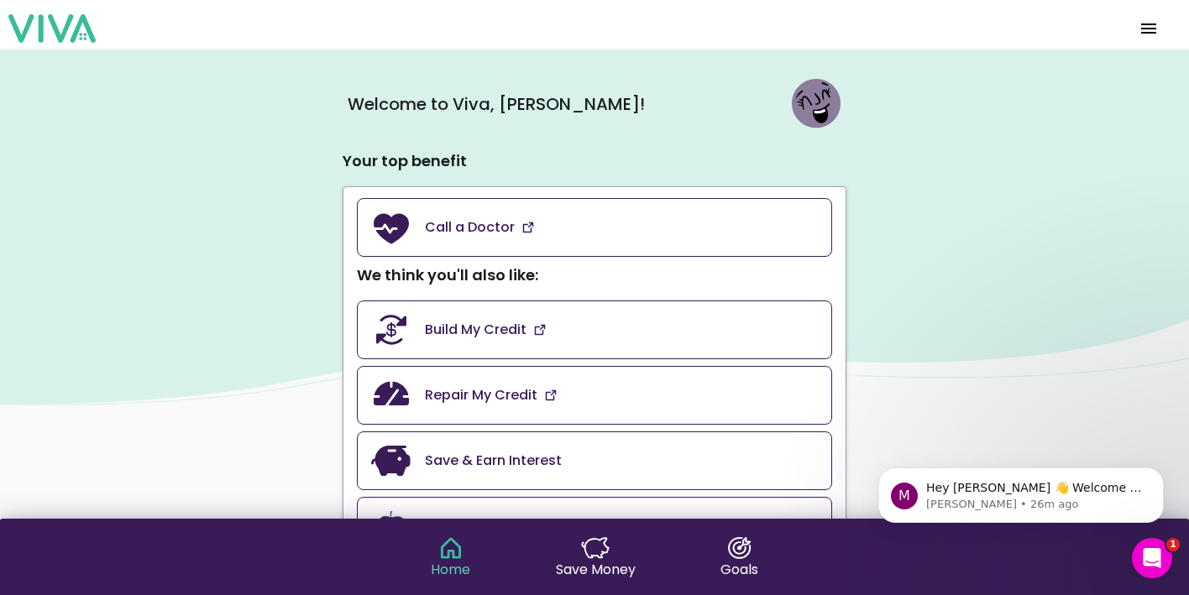
click at [1146, 29] on span "menu" at bounding box center [1149, 28] width 27 height 40
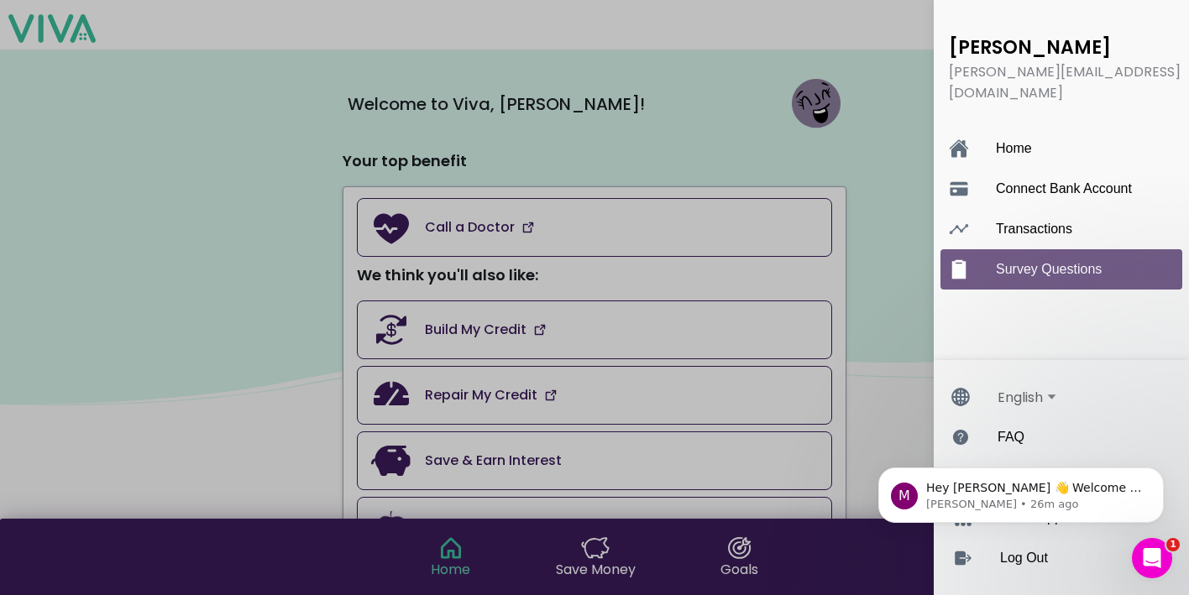
click at [1045, 249] on div "Survey Questions" at bounding box center [1078, 269] width 165 height 40
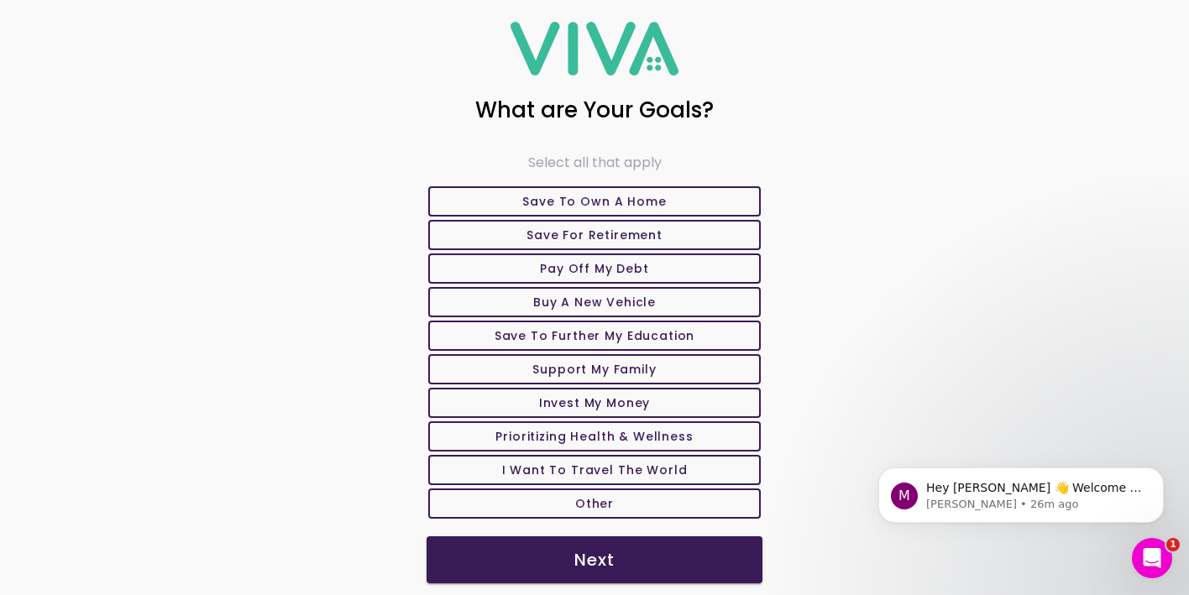
click at [0, 0] on slot "Next" at bounding box center [0, 0] width 0 height 0
